Goal: Communication & Community: Ask a question

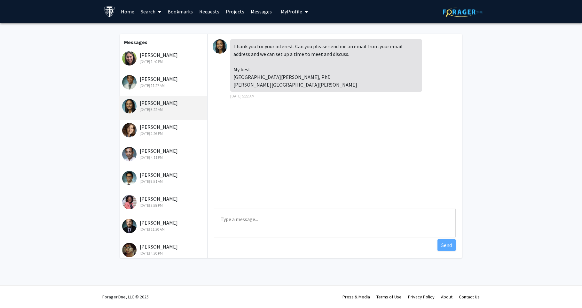
click at [151, 58] on div "Melissa Stockbridge Aug 18, 2025 1:40 PM" at bounding box center [163, 57] width 83 height 13
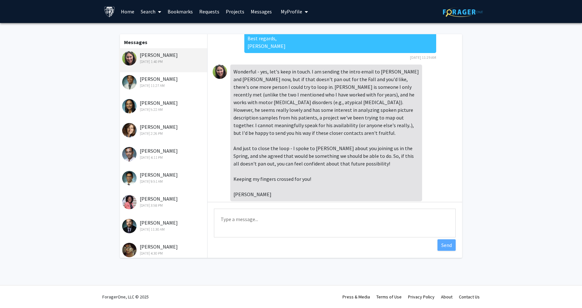
scroll to position [380, 0]
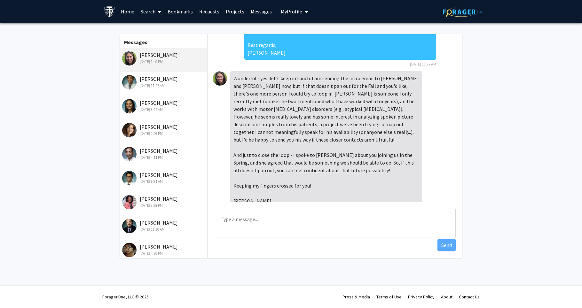
click at [155, 13] on link "Search" at bounding box center [150, 11] width 27 height 22
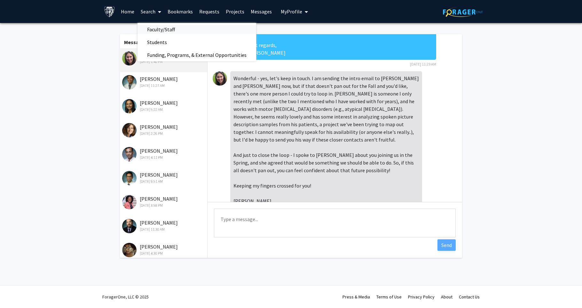
click at [159, 28] on span "Faculty/Staff" at bounding box center [160, 29] width 47 height 13
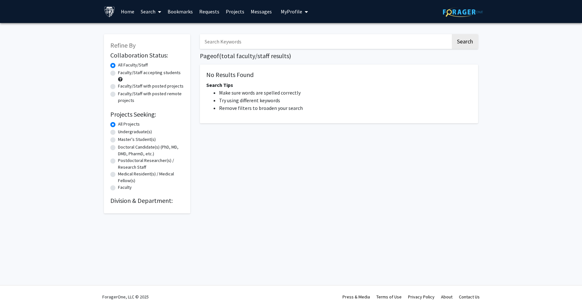
click at [211, 46] on input "Search Keywords" at bounding box center [325, 41] width 251 height 15
type input "[PERSON_NAME]"
click at [452, 34] on button "Search" at bounding box center [465, 41] width 26 height 15
click at [453, 40] on button "Search" at bounding box center [465, 41] width 26 height 15
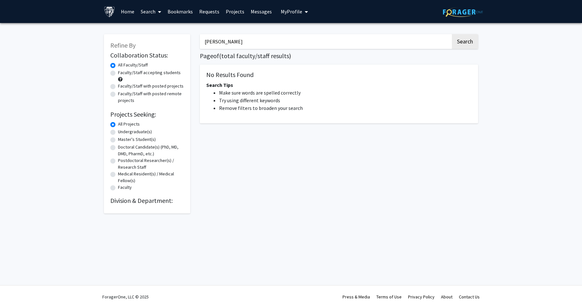
click at [238, 39] on input "[PERSON_NAME]" at bounding box center [325, 41] width 251 height 15
click at [144, 9] on link "Search" at bounding box center [150, 11] width 27 height 22
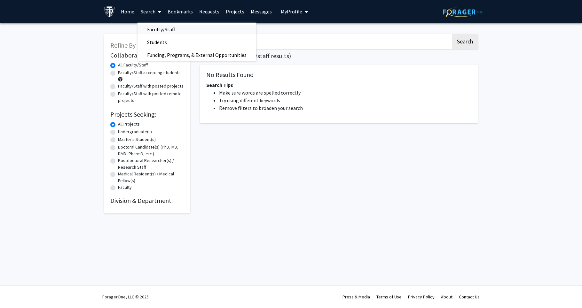
click at [156, 25] on span "Faculty/Staff" at bounding box center [160, 29] width 47 height 13
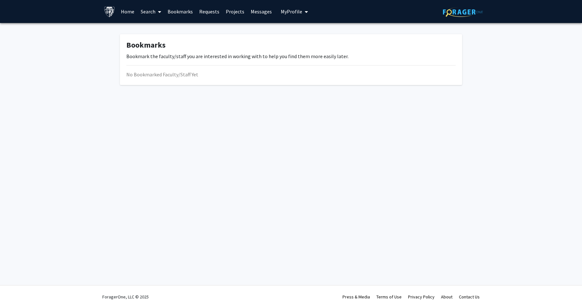
click at [158, 13] on icon at bounding box center [159, 11] width 3 height 5
click at [156, 23] on span "Faculty/Staff" at bounding box center [160, 29] width 47 height 13
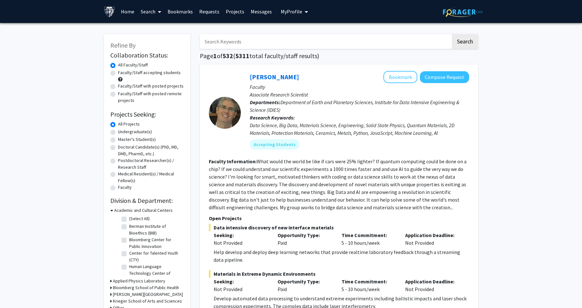
click at [234, 40] on input "Search Keywords" at bounding box center [325, 41] width 251 height 15
paste input "[PERSON_NAME]"
type input "[PERSON_NAME]"
click at [452, 34] on button "Search" at bounding box center [465, 41] width 26 height 15
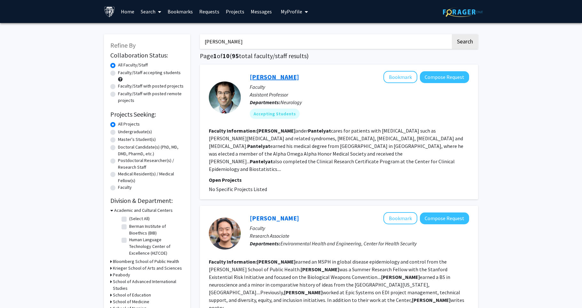
click at [279, 81] on link "[PERSON_NAME]" at bounding box center [274, 77] width 49 height 8
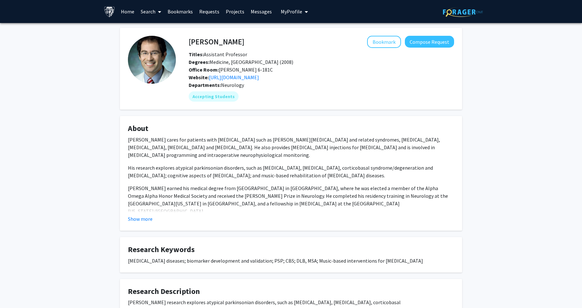
click at [142, 231] on fg-card "About [PERSON_NAME] cares for patients with [MEDICAL_DATA] such as [PERSON_NAME…" at bounding box center [291, 173] width 342 height 115
click at [143, 223] on button "Show more" at bounding box center [140, 219] width 25 height 8
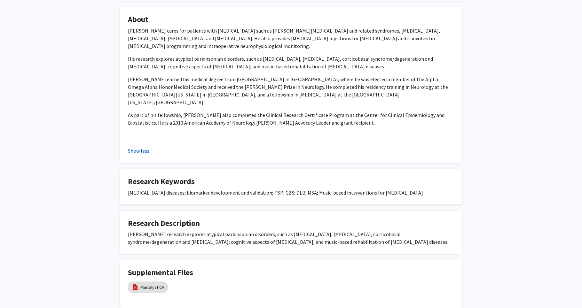
scroll to position [164, 0]
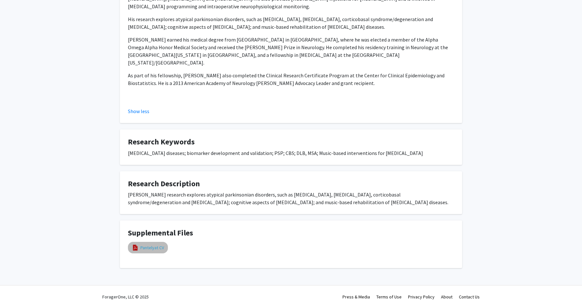
click at [145, 246] on link "Pantelyat CV" at bounding box center [152, 248] width 24 height 7
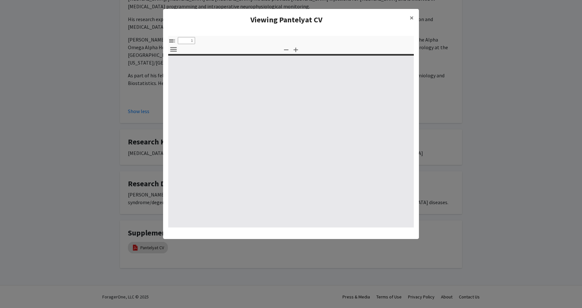
select select "custom"
type input "0"
select select "custom"
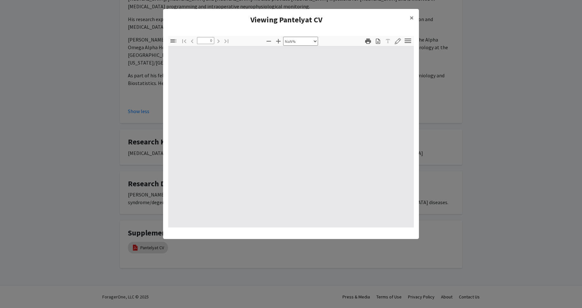
type input "1"
select select "auto"
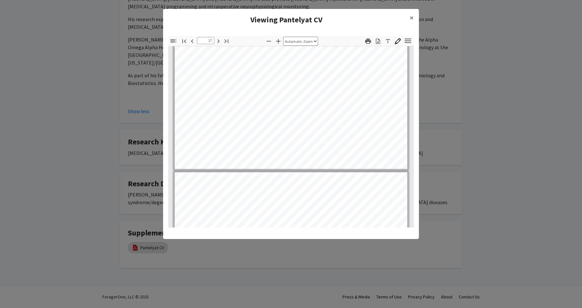
scroll to position [4818, 0]
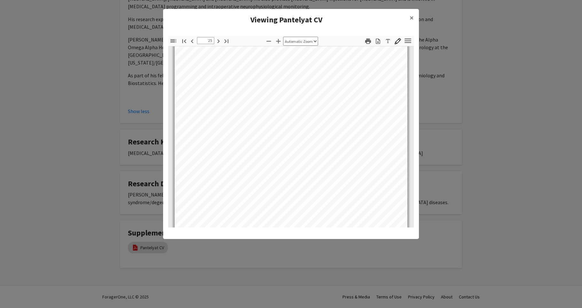
type input "26"
click at [490, 140] on modal-container "Viewing Pantelyat CV × Thumbnails Document Outline Attachments Layers Current O…" at bounding box center [291, 154] width 582 height 308
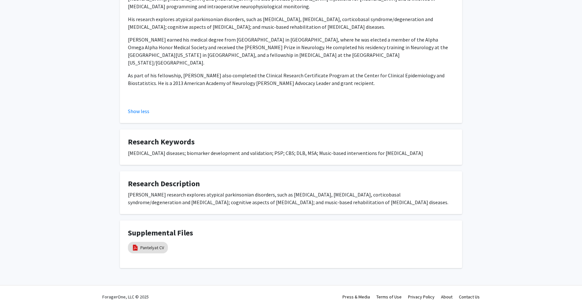
scroll to position [0, 0]
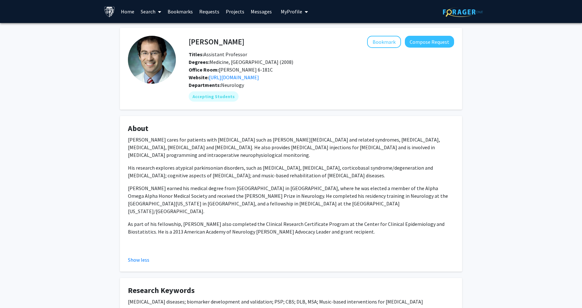
click at [214, 12] on link "Requests" at bounding box center [209, 11] width 27 height 22
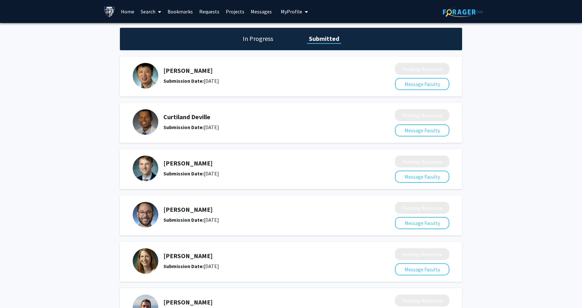
click at [208, 12] on link "Requests" at bounding box center [209, 11] width 27 height 22
click at [267, 7] on link "Messages" at bounding box center [260, 11] width 27 height 22
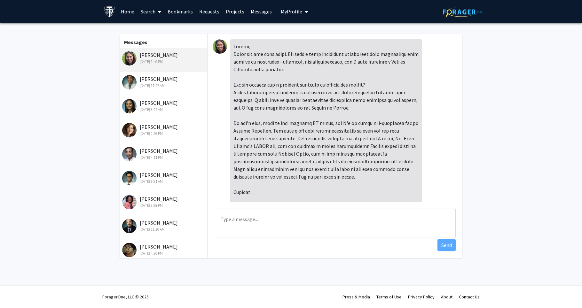
scroll to position [558, 0]
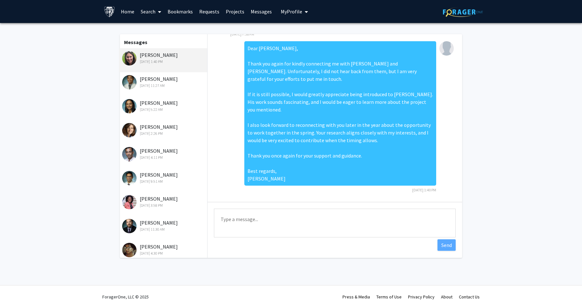
click at [186, 12] on link "Bookmarks" at bounding box center [180, 11] width 32 height 22
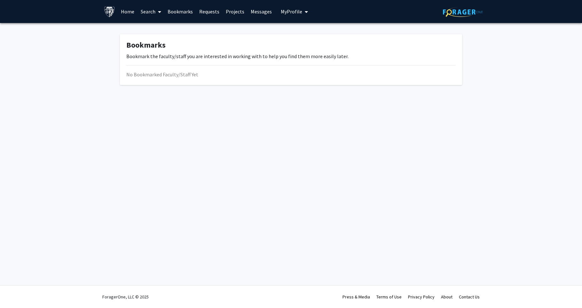
click at [207, 12] on link "Requests" at bounding box center [209, 11] width 27 height 22
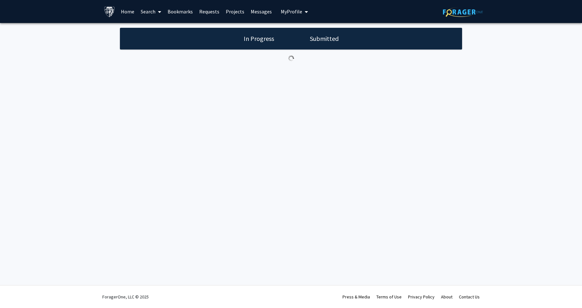
click at [184, 13] on link "Bookmarks" at bounding box center [180, 11] width 32 height 22
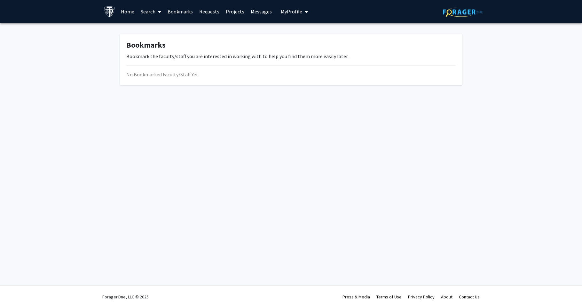
click at [151, 15] on link "Search" at bounding box center [150, 11] width 27 height 22
click at [151, 27] on span "Faculty/Staff" at bounding box center [160, 29] width 47 height 13
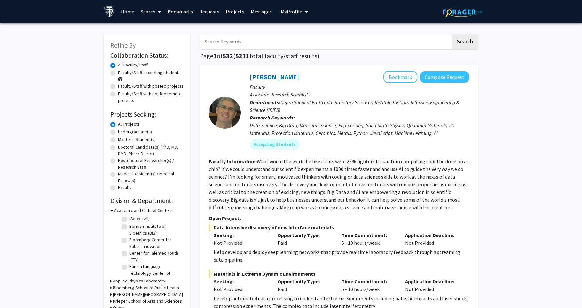
click at [223, 42] on input "Search Keywords" at bounding box center [325, 41] width 251 height 15
paste input "[PERSON_NAME]"
type input "[PERSON_NAME]"
click at [452, 34] on button "Search" at bounding box center [465, 41] width 26 height 15
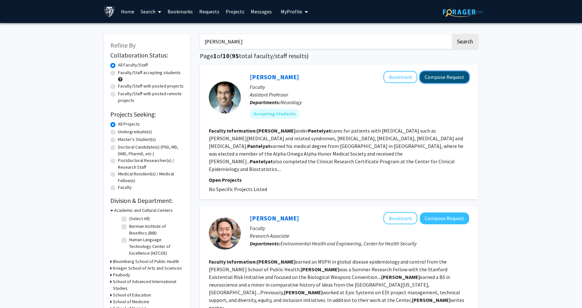
click at [439, 79] on button "Compose Request" at bounding box center [444, 77] width 49 height 12
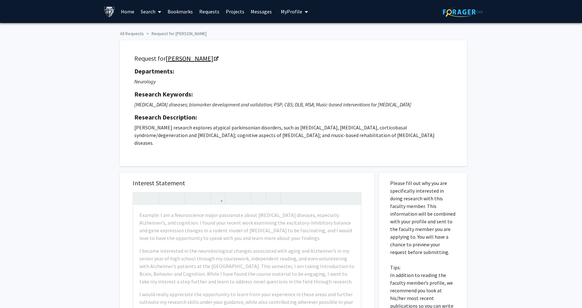
click at [208, 59] on link "[PERSON_NAME]" at bounding box center [192, 58] width 52 height 8
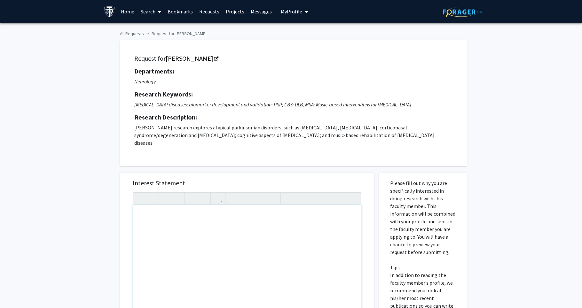
click at [205, 231] on div "Note to users with screen readers: Please press Alt+0 or Option+0 to deactivate…" at bounding box center [247, 278] width 228 height 147
paste div "Note to users with screen readers: Please press Alt+0 or Option+0 to deactivate…"
type textarea "<p>Dear Dr. Pantelyat,</p><br><p>My name is Adrián McMahon, and I am a Hodson T…"
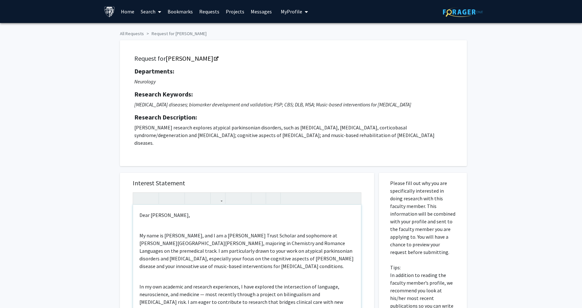
click at [154, 219] on div "Dear Dr. Pantelyat, My name is Adrián McMahon, and I am a Hodson Trust Scholar …" at bounding box center [247, 278] width 228 height 147
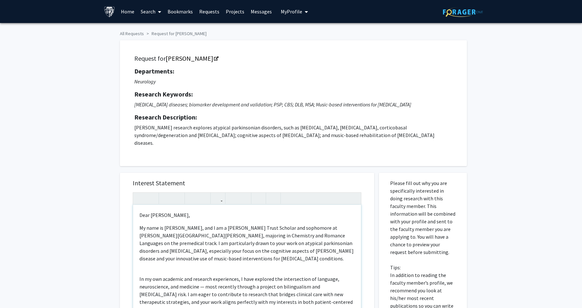
click at [164, 269] on div "Dear Dr. Pantelyat, My name is Adrián McMahon, and I am a Hodson Trust Scholar …" at bounding box center [247, 278] width 228 height 147
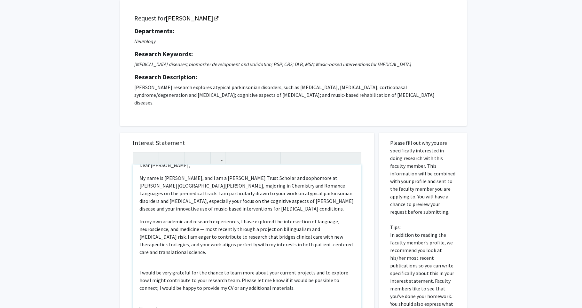
scroll to position [41, 0]
click at [176, 266] on div "Dear Dr. Pantelyat, My name is Adrián McMahon, and I am a Hodson Trust Scholar …" at bounding box center [247, 237] width 228 height 147
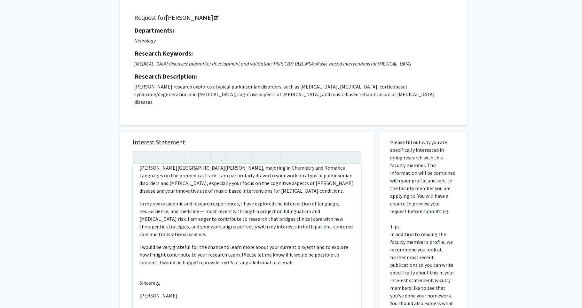
scroll to position [27, 0]
click at [146, 275] on div "Dear Dr. Pantelyat, My name is Adrián McMahon, and I am a Hodson Trust Scholar …" at bounding box center [247, 237] width 228 height 147
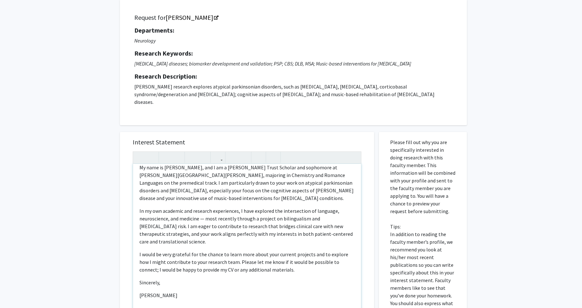
click at [154, 285] on p "Sincerely," at bounding box center [246, 283] width 215 height 8
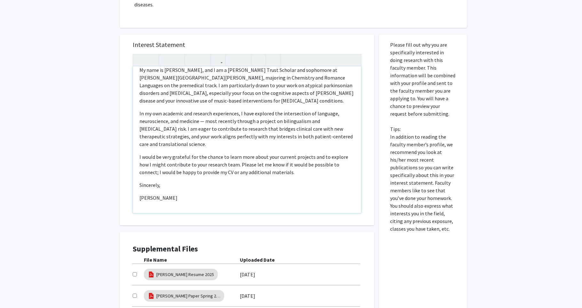
scroll to position [139, 0]
drag, startPoint x: 141, startPoint y: 175, endPoint x: 172, endPoint y: 175, distance: 30.4
click at [172, 175] on p "I would be very grateful for the chance to learn more about your current projec…" at bounding box center [246, 164] width 215 height 23
drag, startPoint x: 136, startPoint y: 171, endPoint x: 194, endPoint y: 172, distance: 58.2
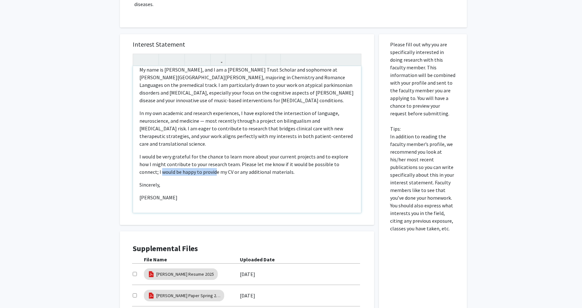
click at [194, 172] on div "Dear Dr. Pantelyat, My name is Adrián McMahon, and I am a Hodson Trust Scholar …" at bounding box center [247, 139] width 228 height 147
click at [142, 174] on p "I would be very grateful for the chance to learn more about your current projec…" at bounding box center [246, 164] width 215 height 23
click at [174, 172] on p "I would be very grateful for the chance to learn more about your current projec…" at bounding box center [246, 164] width 215 height 23
click at [187, 173] on p "I would be very grateful for the chance to learn more about your current projec…" at bounding box center [246, 164] width 215 height 23
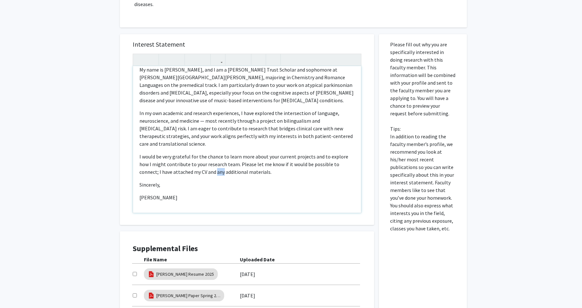
click at [187, 173] on p "I would be very grateful for the chance to learn more about your current projec…" at bounding box center [246, 164] width 215 height 23
click at [237, 174] on p "I would be very grateful for the chance to learn more about your current projec…" at bounding box center [246, 164] width 215 height 23
type textarea "<p>Dear Dr. Pantelyat,</p><p>My name is Adrián McMahon, and I am a Hodson Trust…"
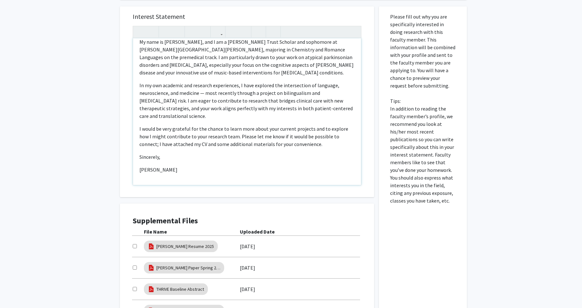
scroll to position [168, 0]
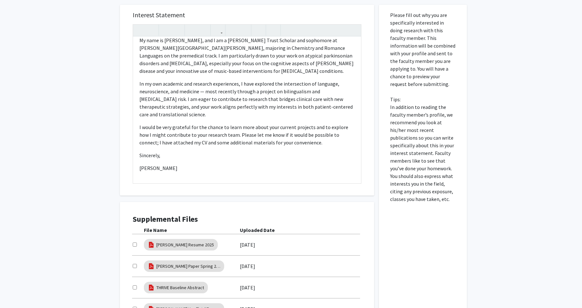
click at [134, 243] on input "checkbox" at bounding box center [135, 245] width 4 height 4
checkbox input "true"
click at [135, 264] on input "checkbox" at bounding box center [135, 266] width 4 height 4
checkbox input "true"
click at [135, 287] on input "checkbox" at bounding box center [135, 287] width 4 height 4
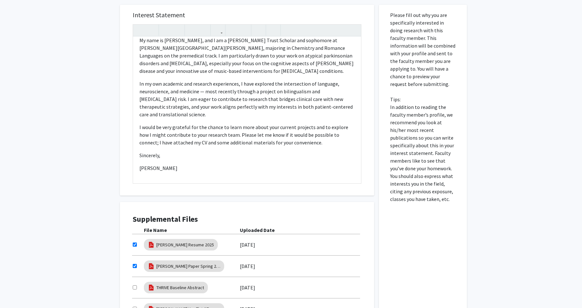
checkbox input "true"
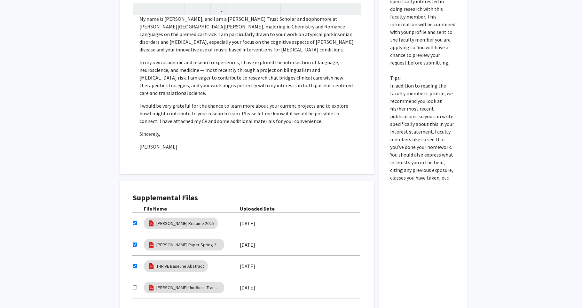
scroll to position [194, 0]
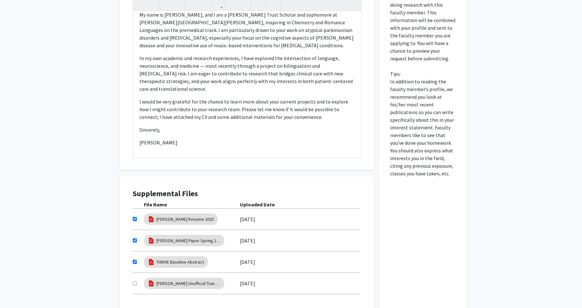
click at [136, 283] on input "checkbox" at bounding box center [135, 283] width 4 height 4
checkbox input "true"
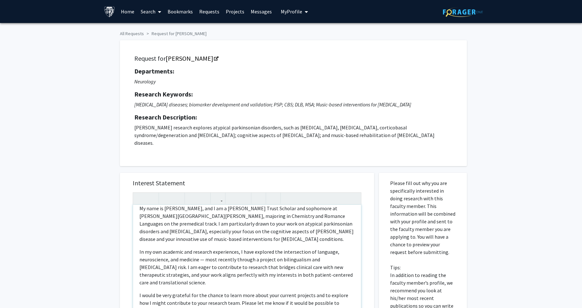
scroll to position [255, 0]
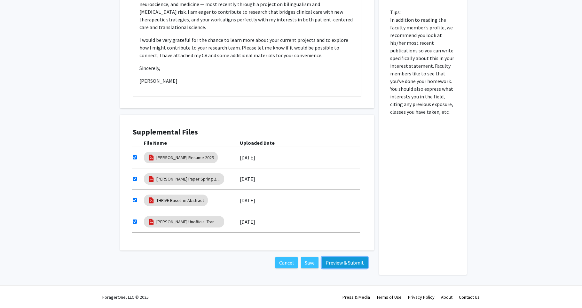
click at [351, 267] on button "Preview & Submit" at bounding box center [345, 263] width 46 height 12
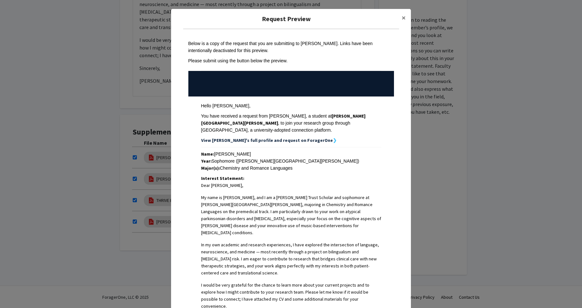
scroll to position [127, 0]
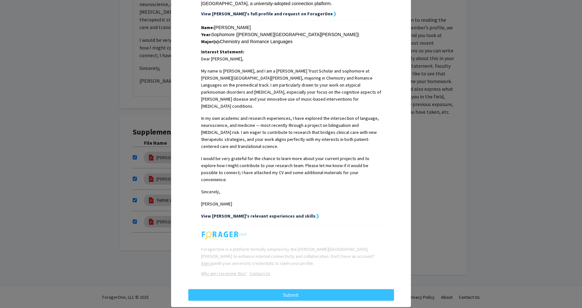
click at [341, 286] on div "Request Preview × Below is a copy of the request that you are submitting to Ale…" at bounding box center [291, 94] width 240 height 425
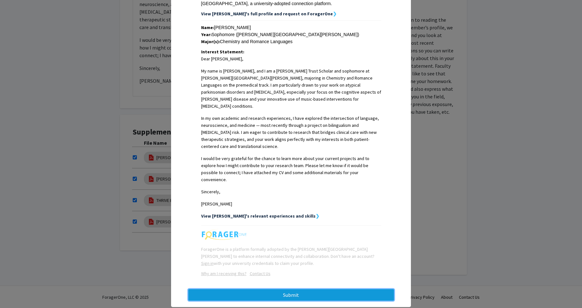
click at [341, 289] on button "Submit" at bounding box center [291, 295] width 206 height 12
